Goal: Navigation & Orientation: Find specific page/section

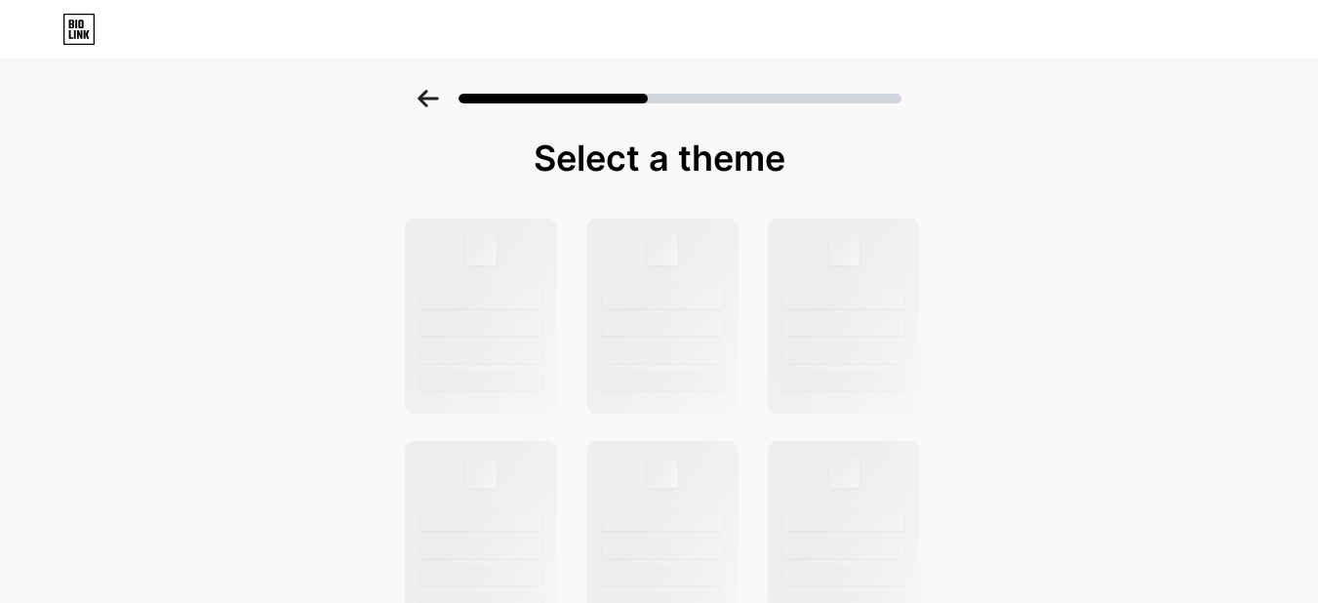
click at [80, 24] on icon at bounding box center [80, 24] width 5 height 9
